Goal: Information Seeking & Learning: Learn about a topic

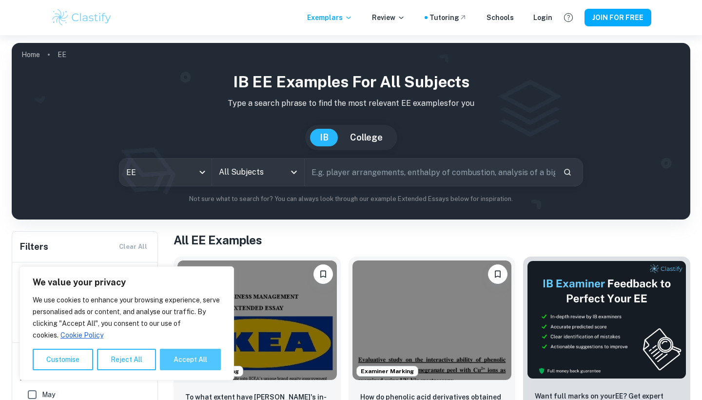
click at [198, 360] on button "Accept All" at bounding box center [190, 359] width 61 height 21
checkbox input "true"
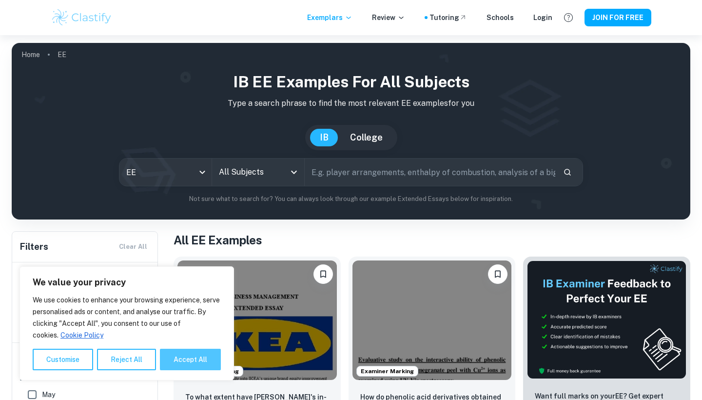
checkbox input "true"
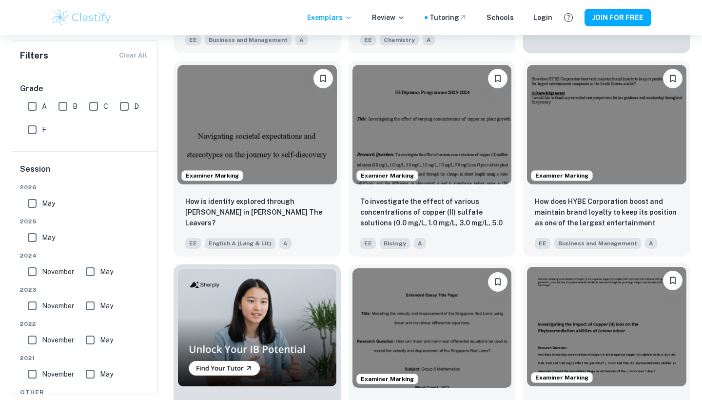
scroll to position [397, 0]
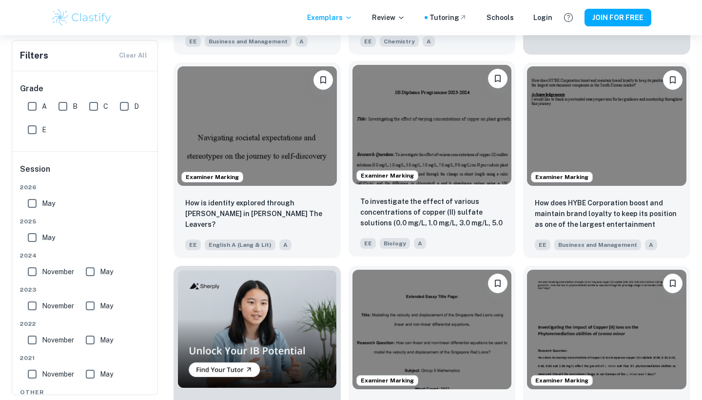
click at [425, 112] on img at bounding box center [431, 124] width 159 height 119
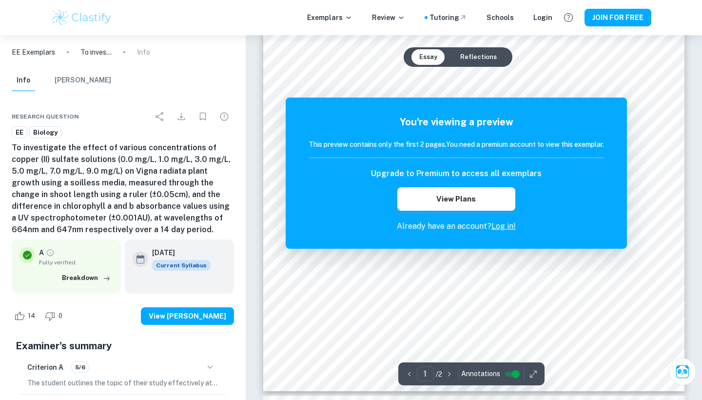
scroll to position [250, 0]
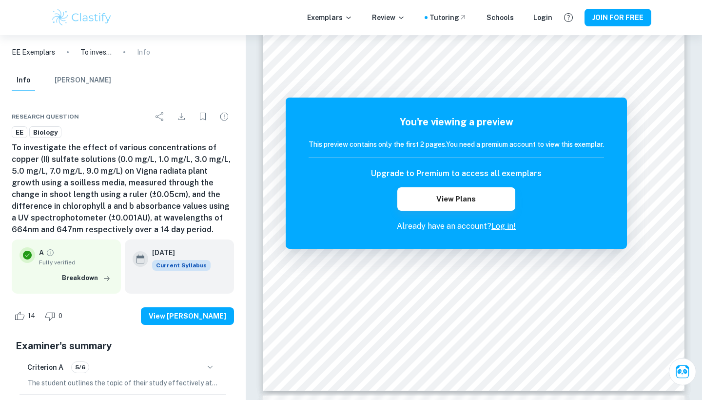
click at [201, 66] on div "EE Exemplars To investigate the effect of various concentrations of copper (II)…" at bounding box center [123, 52] width 246 height 34
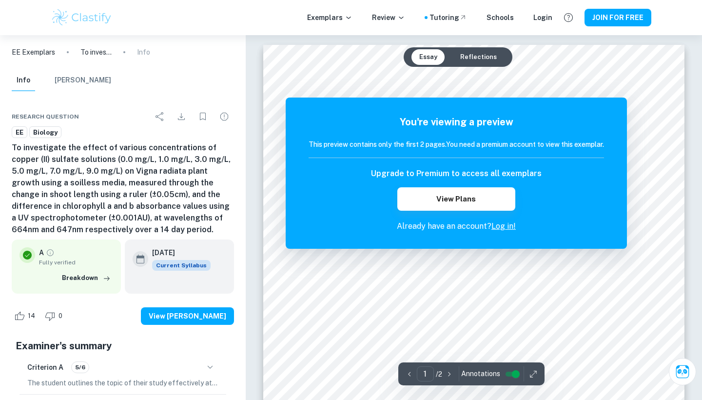
scroll to position [0, 0]
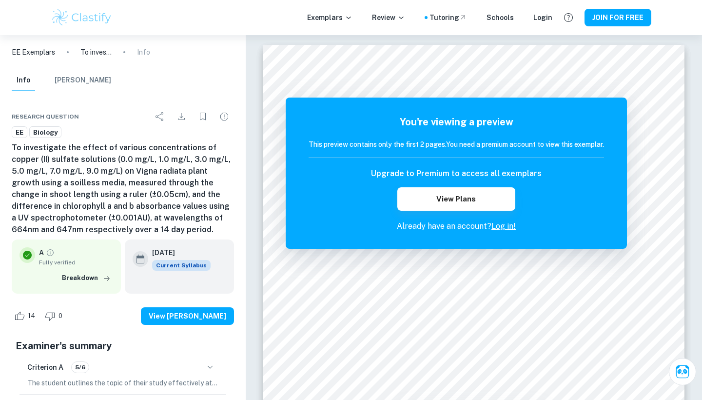
click at [192, 76] on div "Info [PERSON_NAME]" at bounding box center [123, 82] width 238 height 25
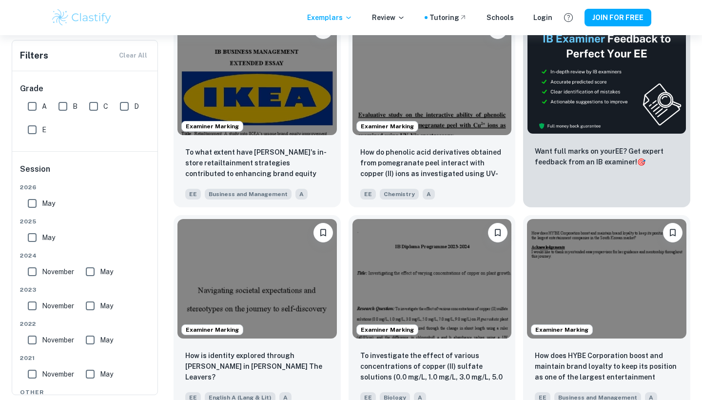
scroll to position [245, 0]
